Goal: Navigation & Orientation: Find specific page/section

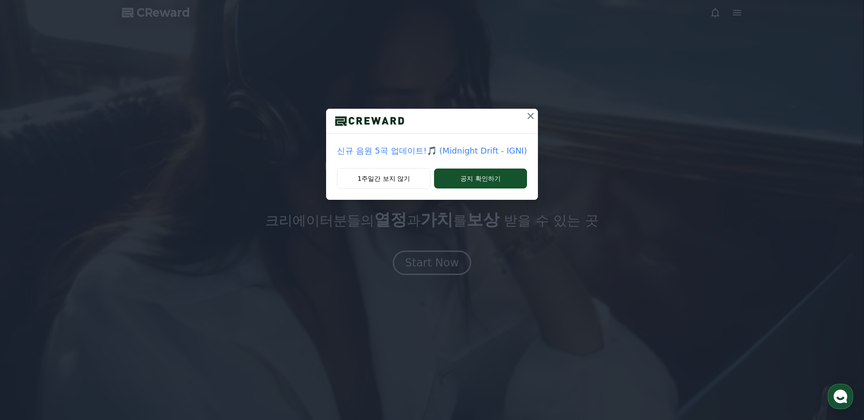
click at [525, 123] on button at bounding box center [530, 116] width 15 height 15
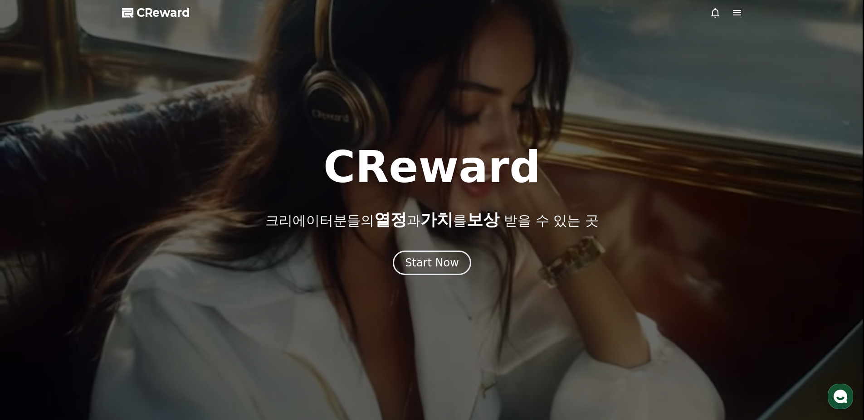
click at [729, 10] on div at bounding box center [726, 12] width 33 height 11
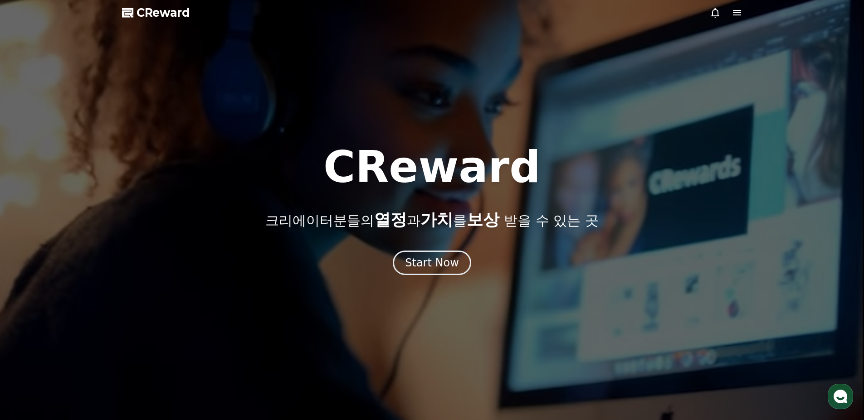
click at [737, 10] on icon at bounding box center [737, 12] width 8 height 5
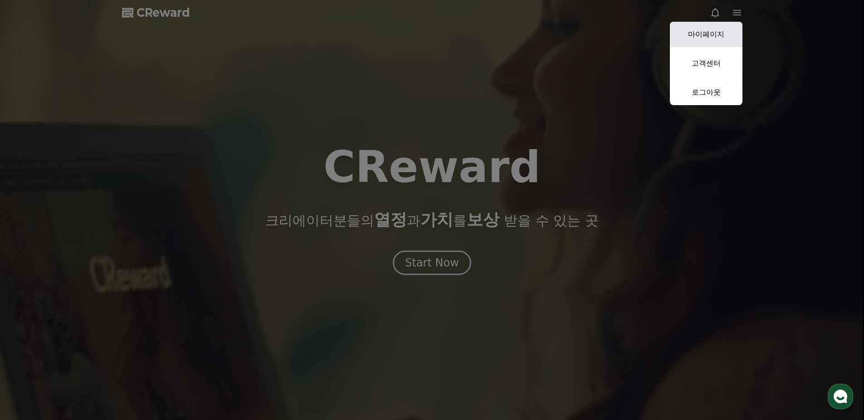
click at [727, 36] on link "마이페이지" at bounding box center [706, 34] width 73 height 25
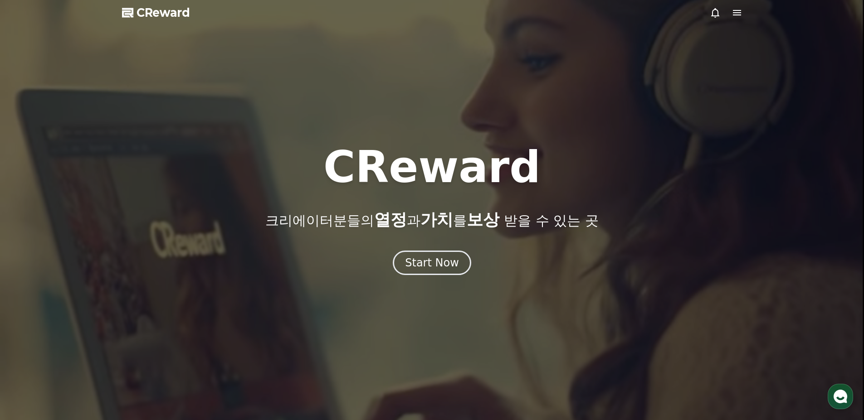
select select "**********"
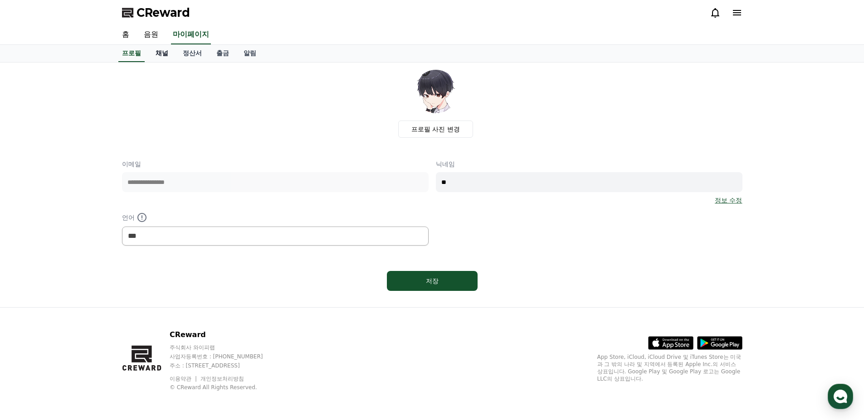
click at [169, 55] on link "채널" at bounding box center [161, 53] width 27 height 17
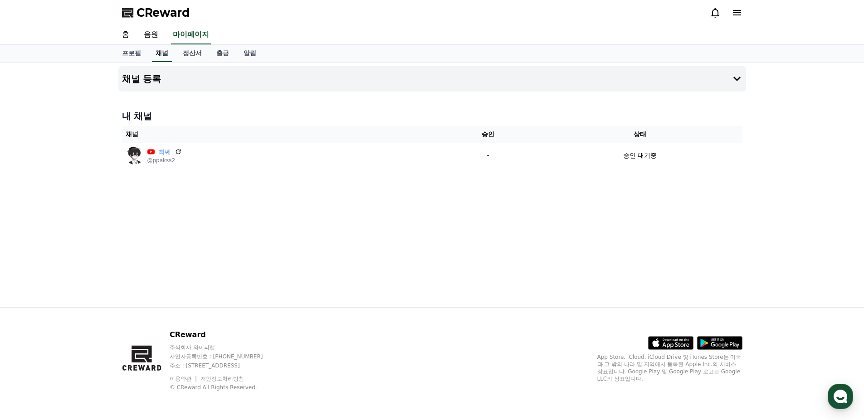
click at [169, 55] on link "채널" at bounding box center [162, 53] width 20 height 17
click at [260, 55] on link "알림" at bounding box center [249, 53] width 27 height 17
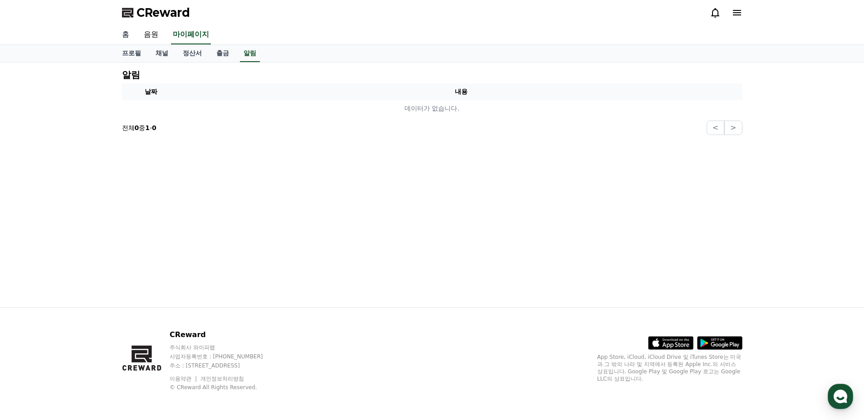
click at [127, 38] on link "홈" at bounding box center [126, 34] width 22 height 19
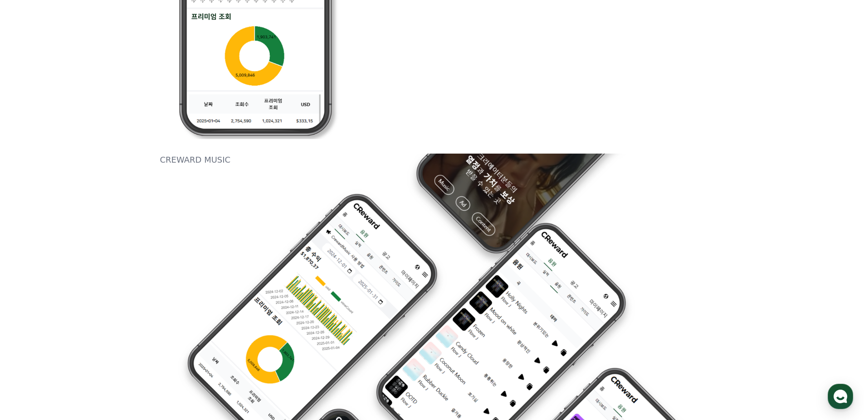
drag, startPoint x: 225, startPoint y: 322, endPoint x: 263, endPoint y: 232, distance: 97.4
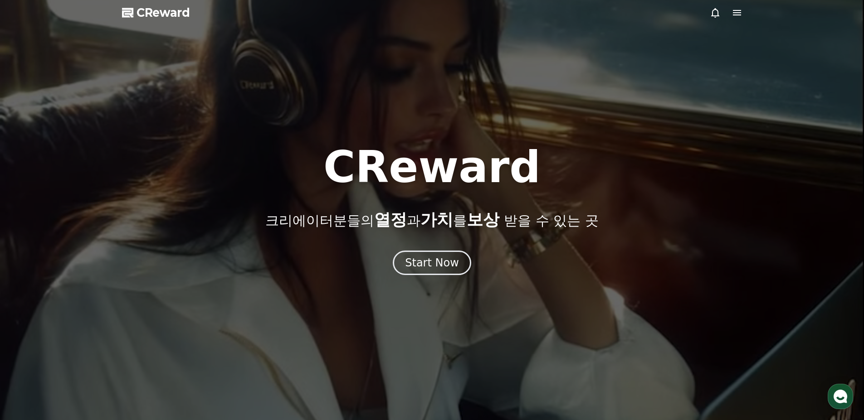
drag, startPoint x: 432, startPoint y: 127, endPoint x: 571, endPoint y: 46, distance: 160.4
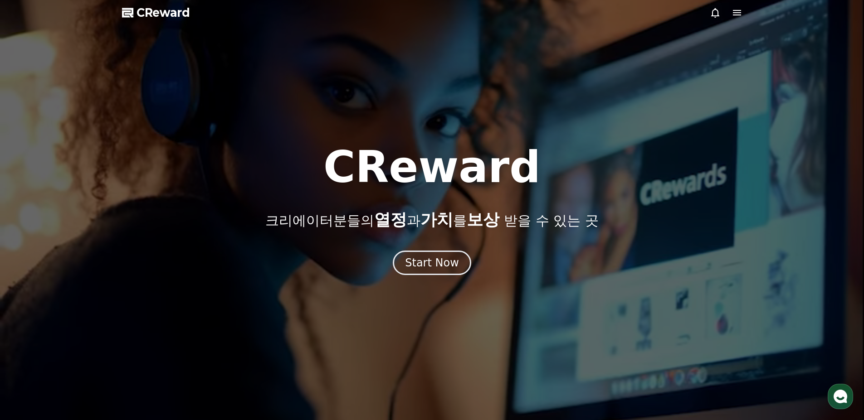
click at [741, 10] on icon at bounding box center [737, 12] width 11 height 11
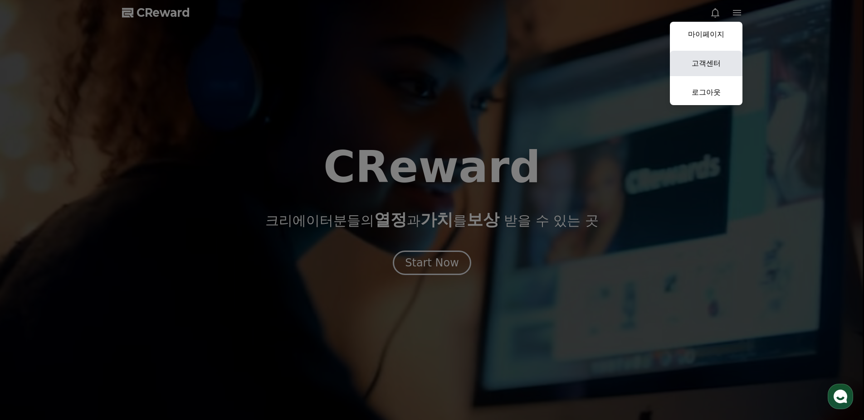
click at [712, 58] on link "고객센터" at bounding box center [706, 63] width 73 height 25
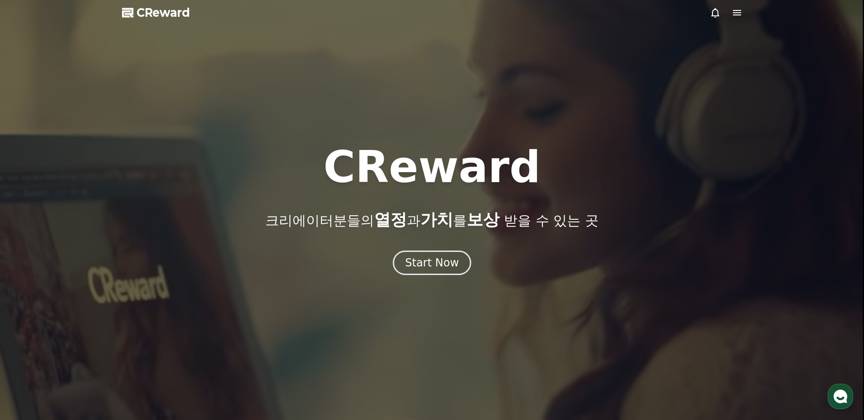
click at [163, 8] on span "CReward" at bounding box center [164, 12] width 54 height 15
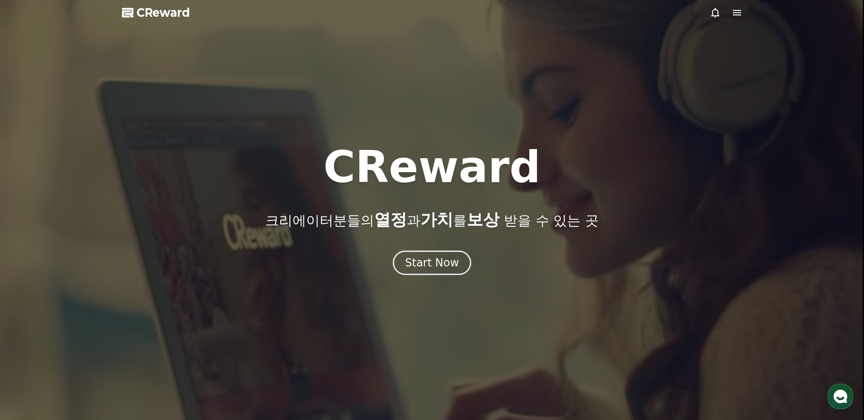
click at [742, 9] on icon at bounding box center [737, 12] width 11 height 11
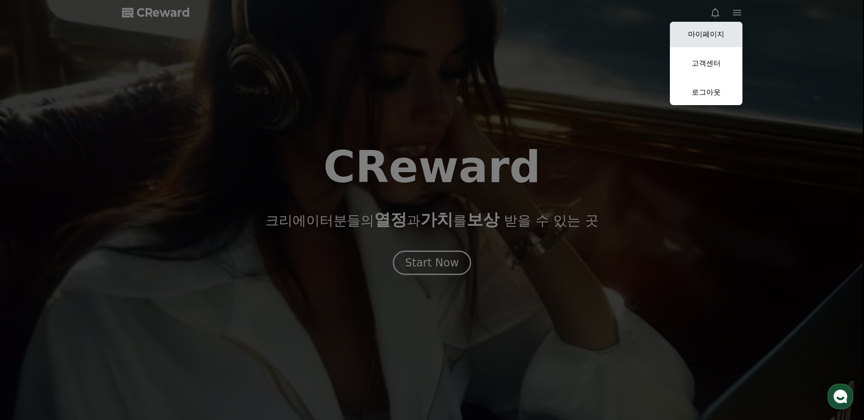
click at [716, 33] on link "마이페이지" at bounding box center [706, 34] width 73 height 25
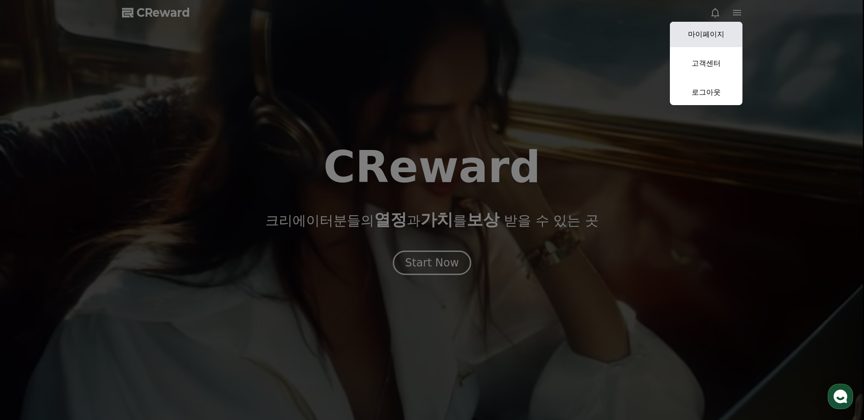
select select "**********"
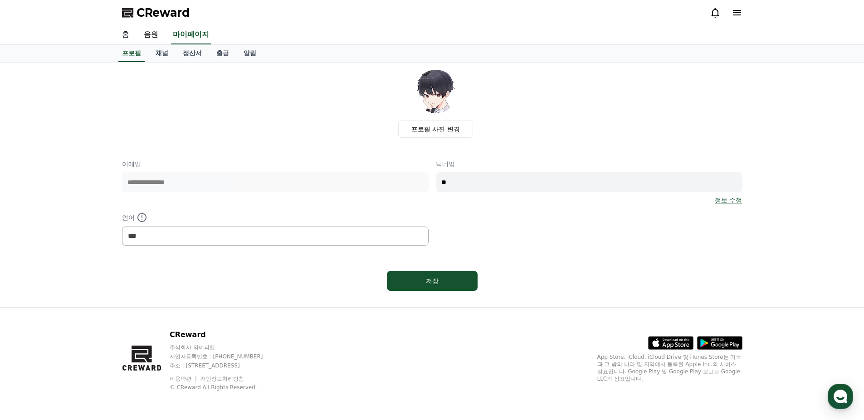
click at [126, 36] on link "홈" at bounding box center [126, 34] width 22 height 19
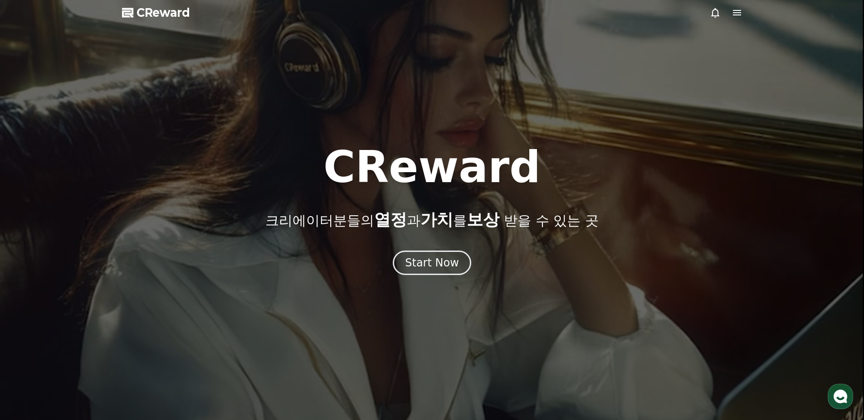
click at [742, 10] on div at bounding box center [432, 210] width 864 height 420
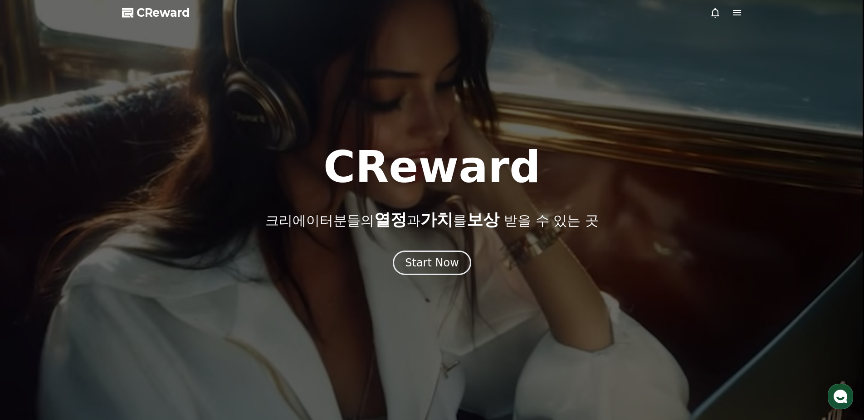
click at [736, 9] on icon at bounding box center [737, 12] width 11 height 11
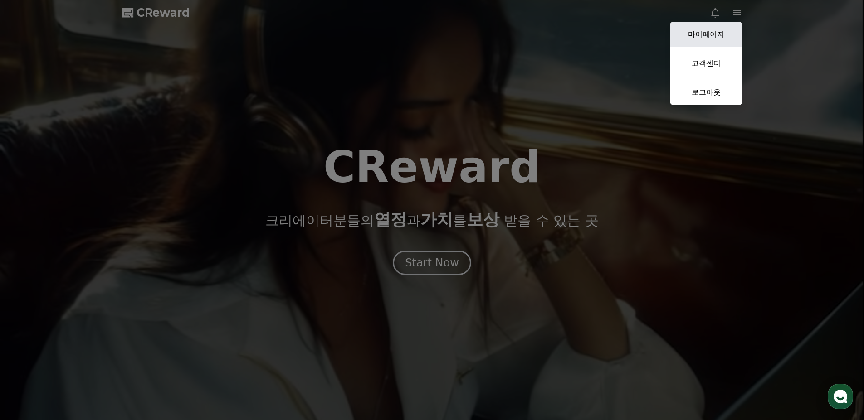
click at [722, 40] on link "마이페이지" at bounding box center [706, 34] width 73 height 25
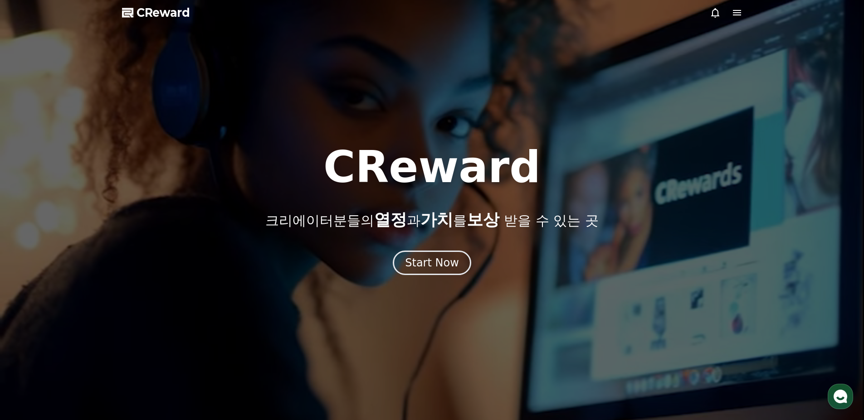
select select "**********"
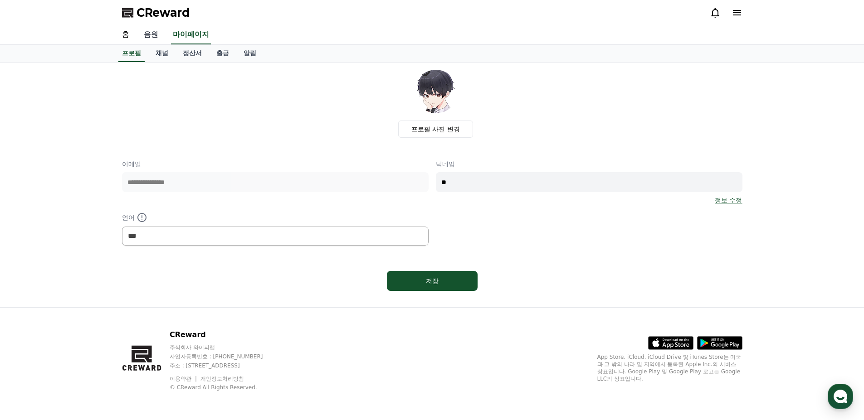
click at [160, 28] on link "음원" at bounding box center [151, 34] width 29 height 19
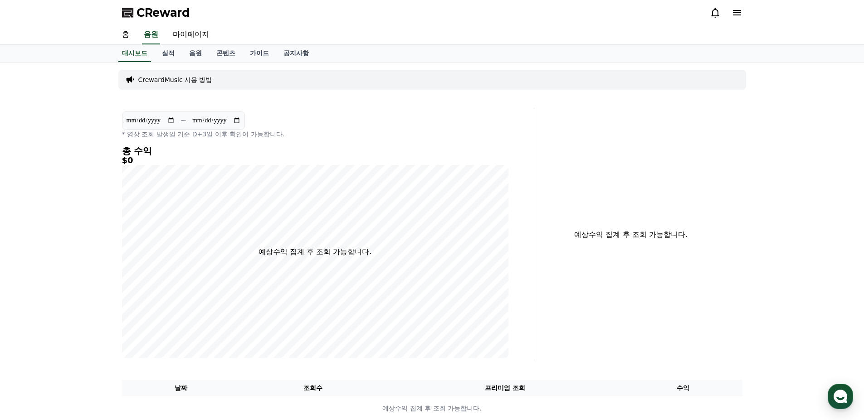
click at [274, 42] on div "홈 음원 마이페이지" at bounding box center [432, 34] width 635 height 19
click at [304, 49] on link "공지사항" at bounding box center [296, 53] width 40 height 17
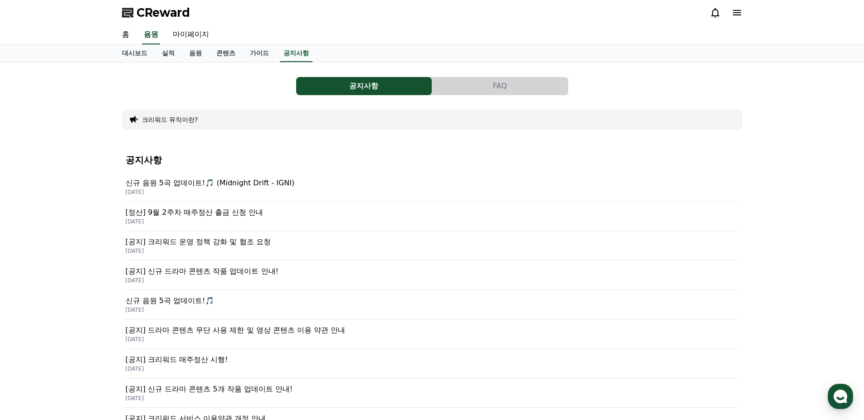
click at [270, 244] on p "[공지] 크리워드 운영 정책 강화 및 협조 요청" at bounding box center [432, 242] width 613 height 11
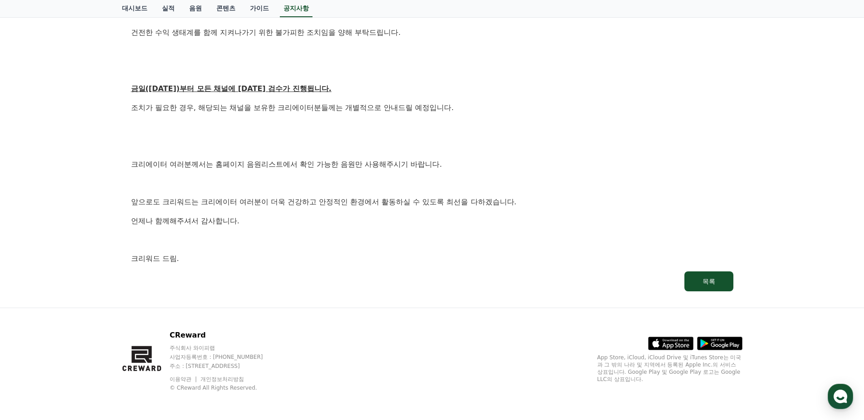
scroll to position [489, 0]
